Goal: Task Accomplishment & Management: Use online tool/utility

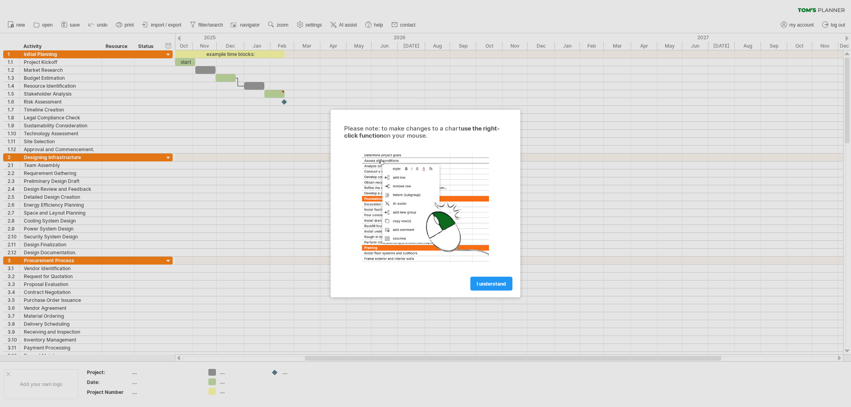
click at [485, 285] on span "I understand" at bounding box center [491, 284] width 29 height 6
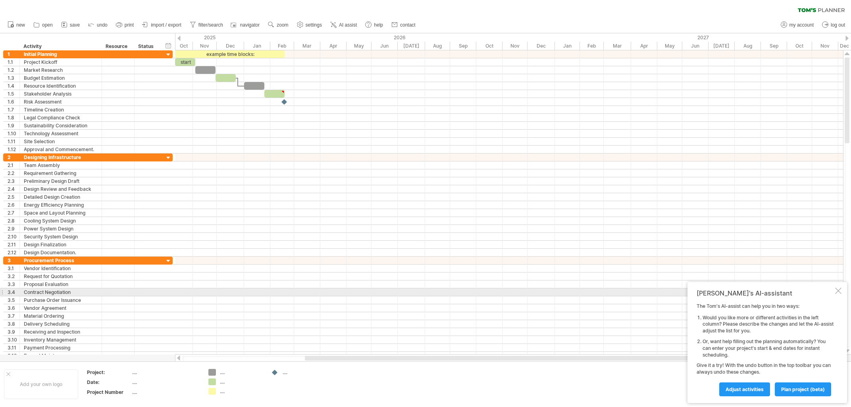
drag, startPoint x: 836, startPoint y: 291, endPoint x: 824, endPoint y: 281, distance: 15.3
click at [837, 291] on div at bounding box center [838, 291] width 6 height 6
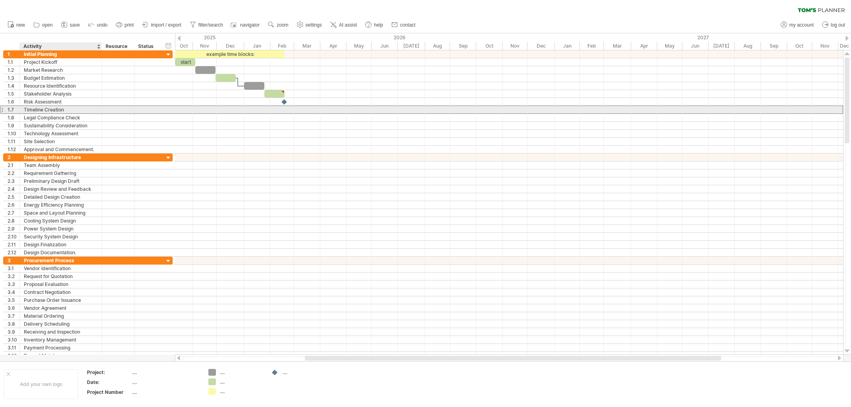
click at [73, 112] on div "Timeline Creation" at bounding box center [61, 110] width 74 height 8
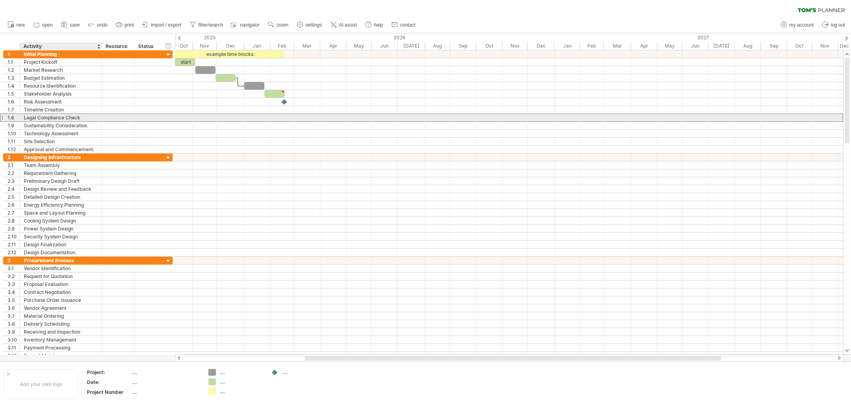
click at [75, 120] on div "Legal Compliance Check" at bounding box center [61, 118] width 74 height 8
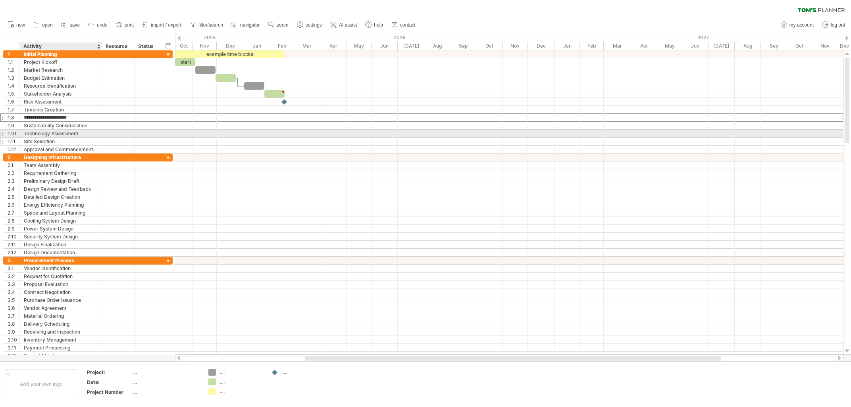
click at [73, 141] on div "Site Selection" at bounding box center [61, 142] width 74 height 8
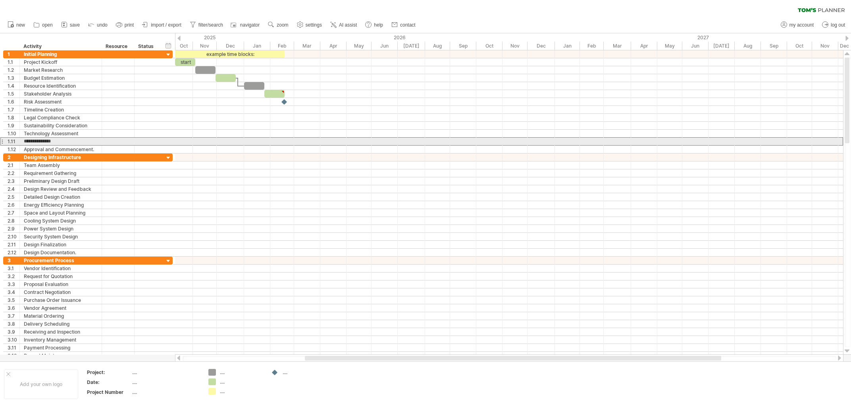
drag, startPoint x: 207, startPoint y: 136, endPoint x: 214, endPoint y: 118, distance: 19.0
click at [208, 136] on div at bounding box center [509, 134] width 668 height 8
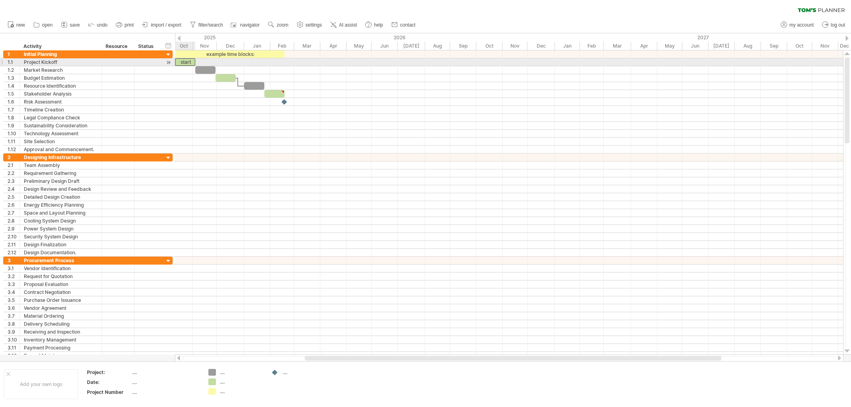
click at [191, 61] on div "start" at bounding box center [185, 62] width 20 height 8
click at [205, 69] on div "​" at bounding box center [205, 70] width 20 height 8
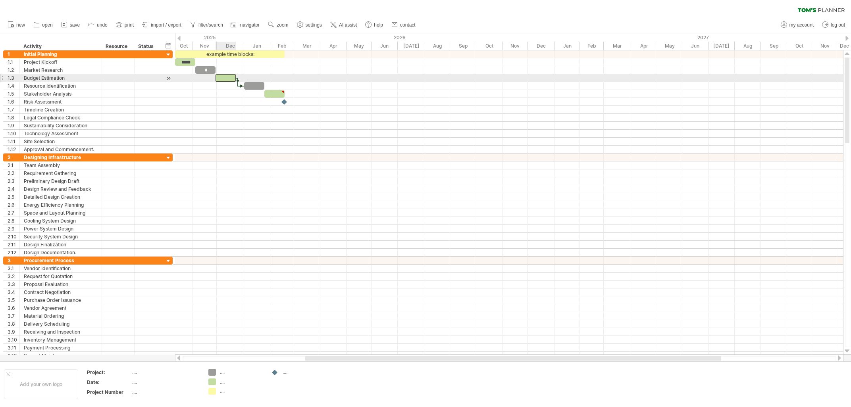
click at [224, 75] on div "​" at bounding box center [226, 78] width 20 height 8
click at [226, 75] on div "*" at bounding box center [226, 78] width 20 height 8
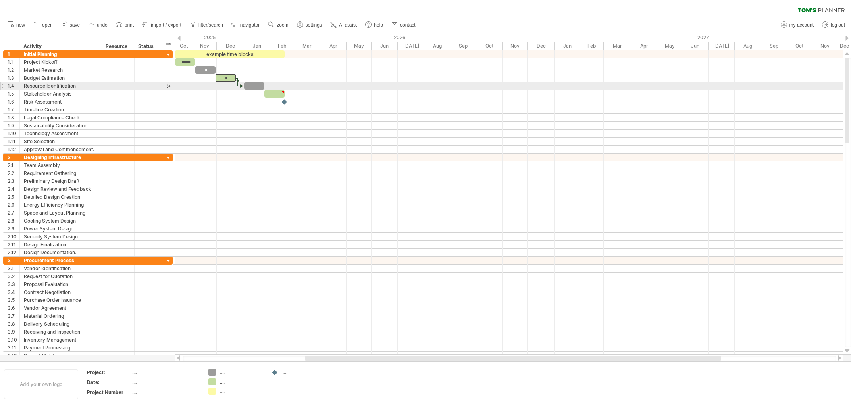
click at [256, 87] on div "​" at bounding box center [254, 86] width 20 height 8
click at [256, 87] on div "*" at bounding box center [254, 86] width 20 height 8
click at [238, 86] on div at bounding box center [238, 82] width 2 height 9
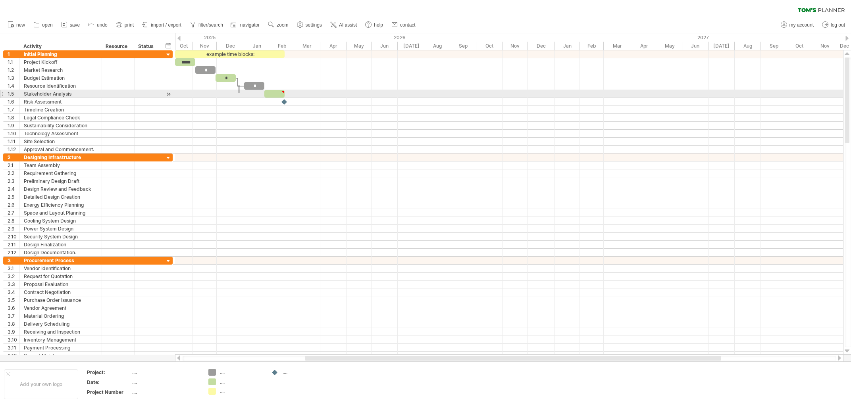
drag, startPoint x: 238, startPoint y: 85, endPoint x: 240, endPoint y: 93, distance: 8.5
click at [240, 93] on div "example time blocks: ***** * * * ​ [DATE] [DATE]" at bounding box center [509, 202] width 668 height 304
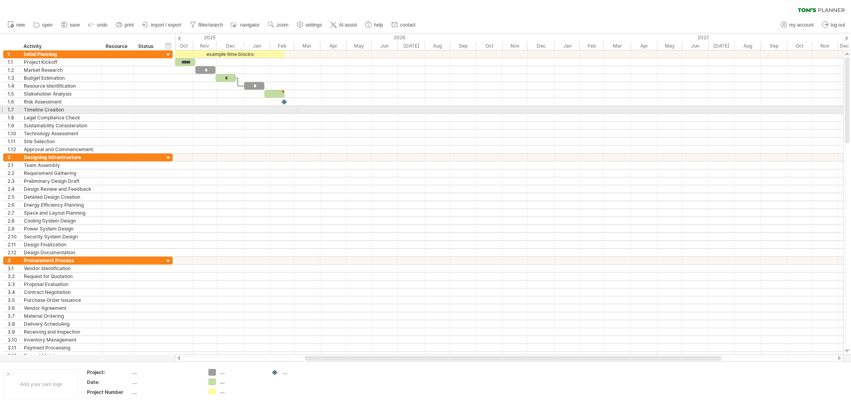
drag, startPoint x: 296, startPoint y: 110, endPoint x: 310, endPoint y: 115, distance: 14.7
click at [310, 115] on div at bounding box center [509, 101] width 668 height 103
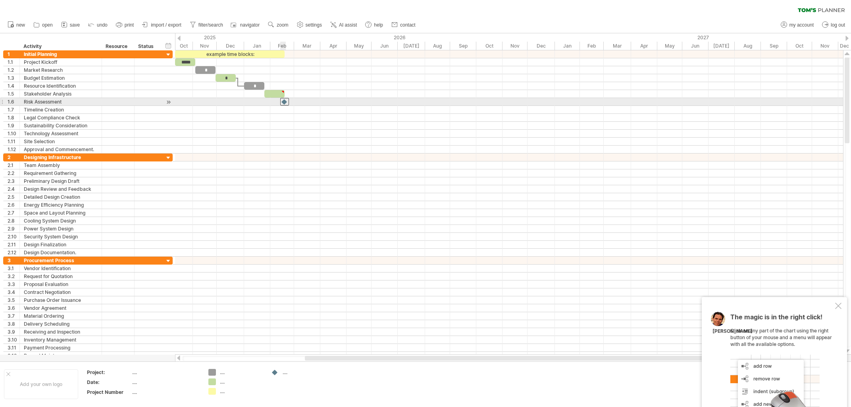
click at [282, 106] on div at bounding box center [284, 102] width 9 height 8
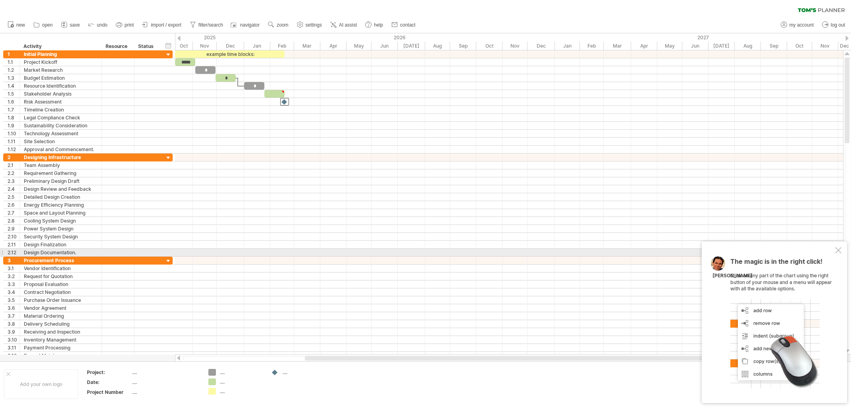
click at [839, 250] on div at bounding box center [838, 250] width 6 height 6
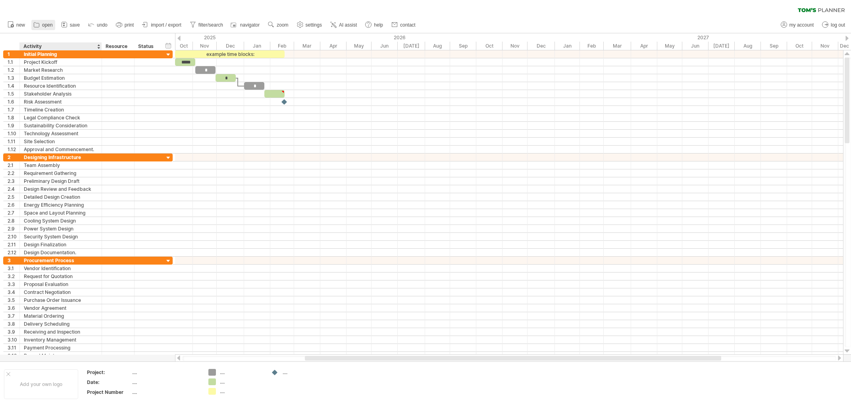
click at [47, 25] on span "open" at bounding box center [47, 25] width 11 height 6
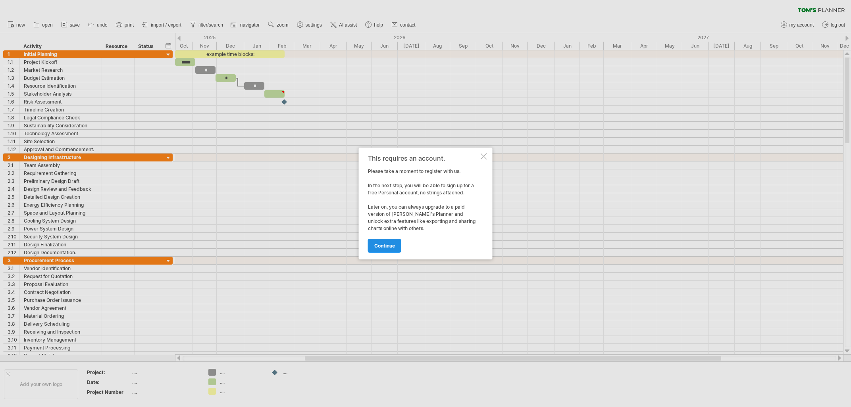
click at [387, 247] on span "continue" at bounding box center [384, 246] width 21 height 6
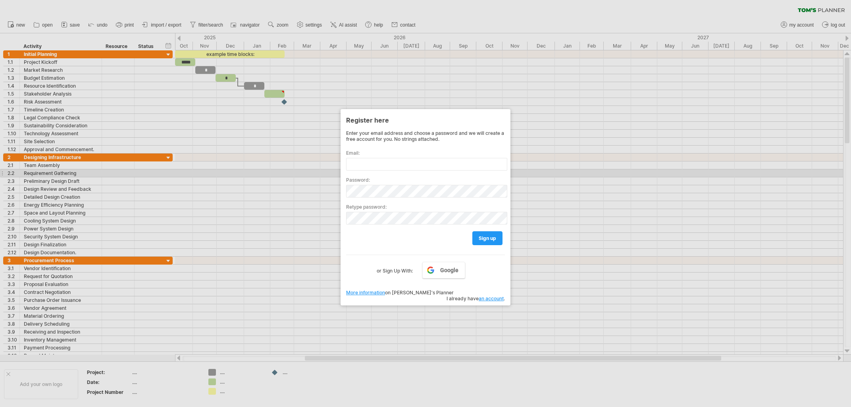
click at [675, 170] on div at bounding box center [425, 203] width 851 height 407
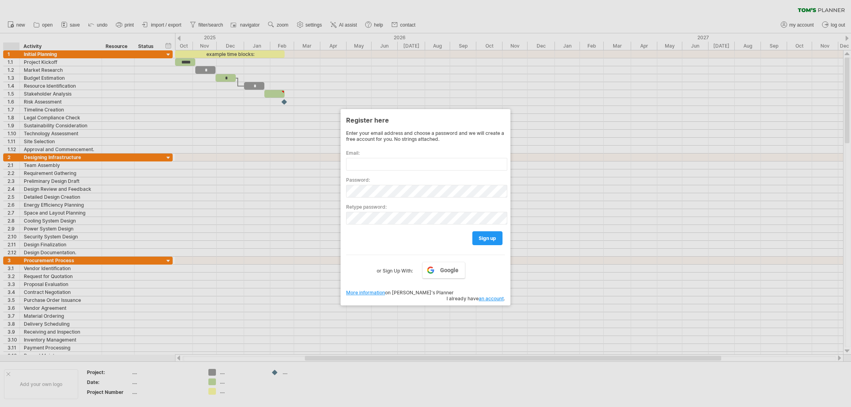
click at [20, 28] on div at bounding box center [425, 203] width 851 height 407
click at [20, 25] on div at bounding box center [425, 203] width 851 height 407
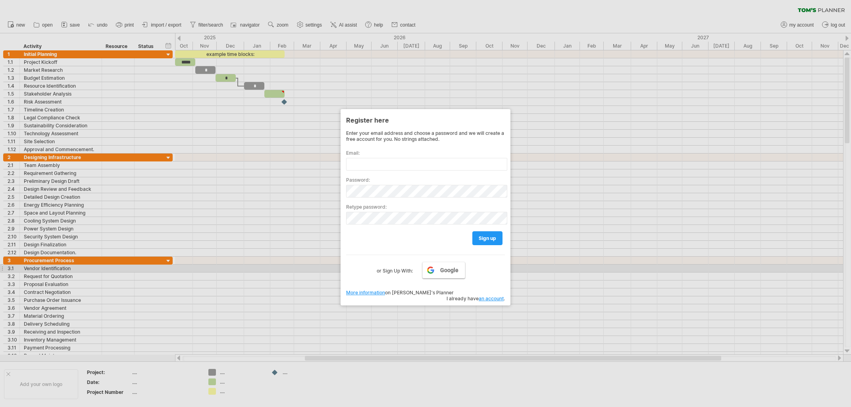
click at [451, 270] on span "Google" at bounding box center [449, 270] width 18 height 6
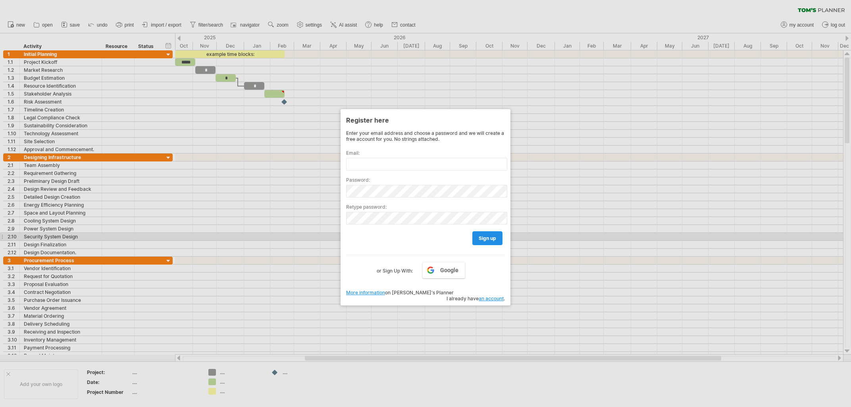
click at [481, 237] on span "sign up" at bounding box center [487, 238] width 17 height 6
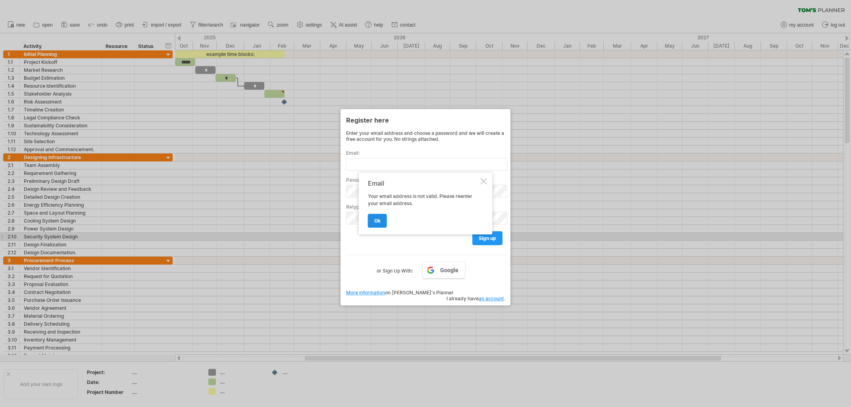
click at [377, 217] on link "ok" at bounding box center [377, 221] width 19 height 14
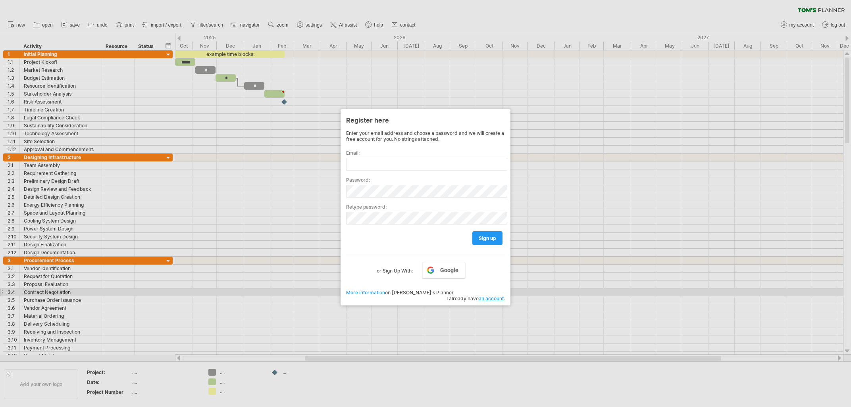
click at [370, 292] on link "More information" at bounding box center [365, 293] width 39 height 6
